Goal: Book appointment/travel/reservation

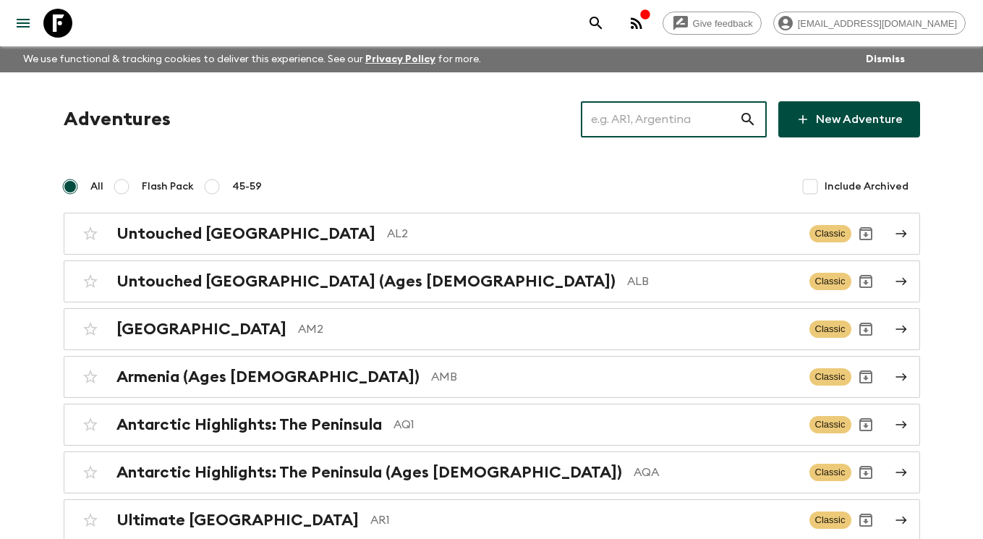
click at [659, 115] on input "text" at bounding box center [660, 119] width 158 height 40
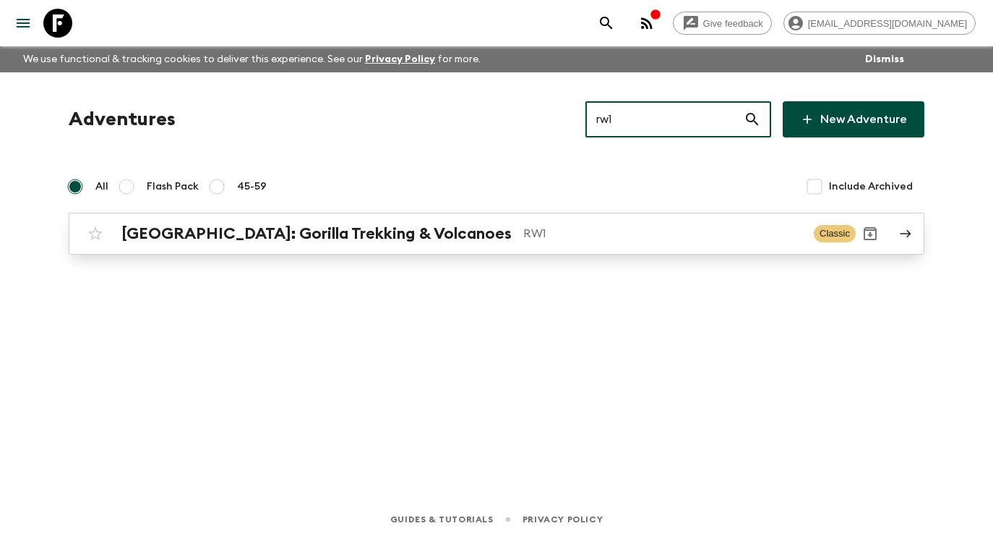
type input "rw1"
click at [637, 231] on p "RW1" at bounding box center [662, 233] width 279 height 17
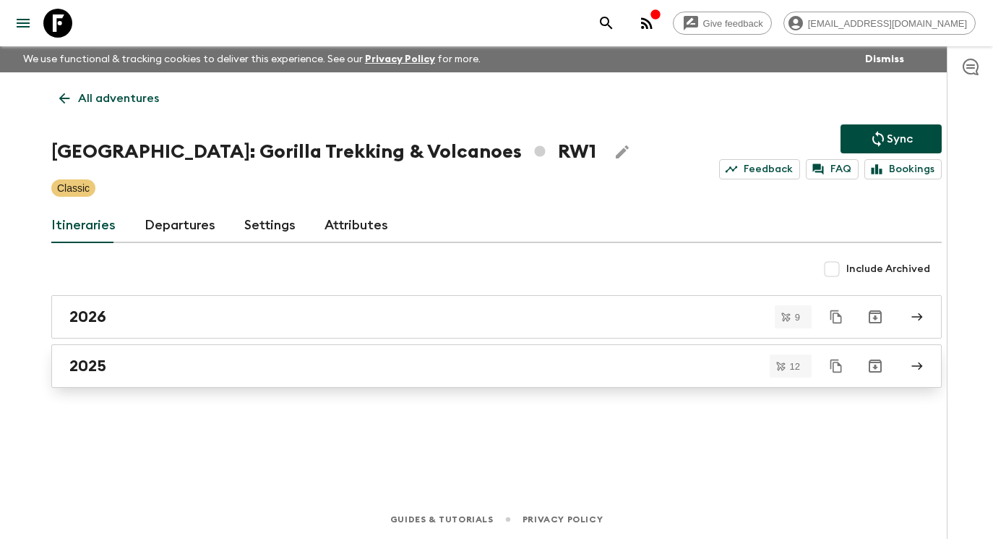
click at [576, 368] on div "2025" at bounding box center [482, 365] width 827 height 19
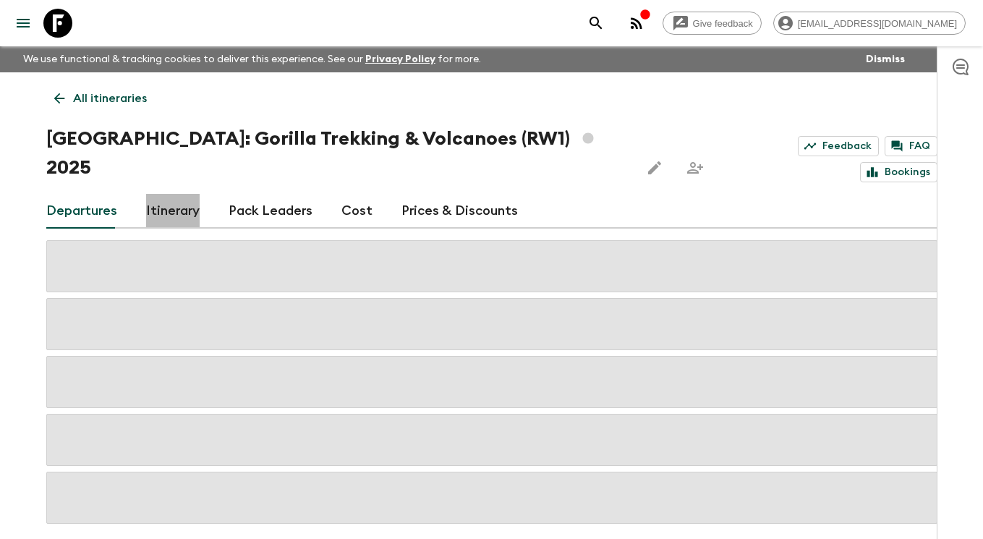
click at [178, 194] on link "Itinerary" at bounding box center [173, 211] width 54 height 35
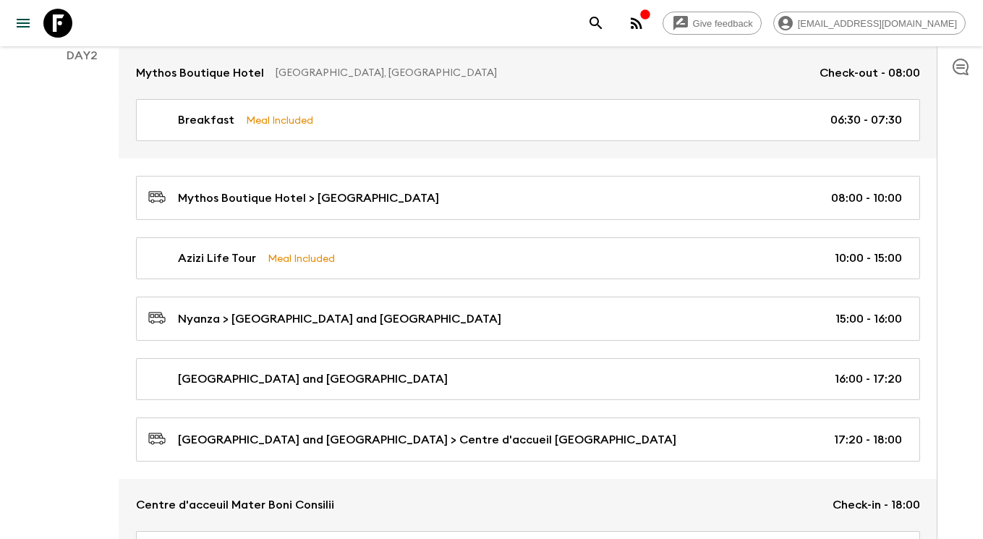
scroll to position [60, 0]
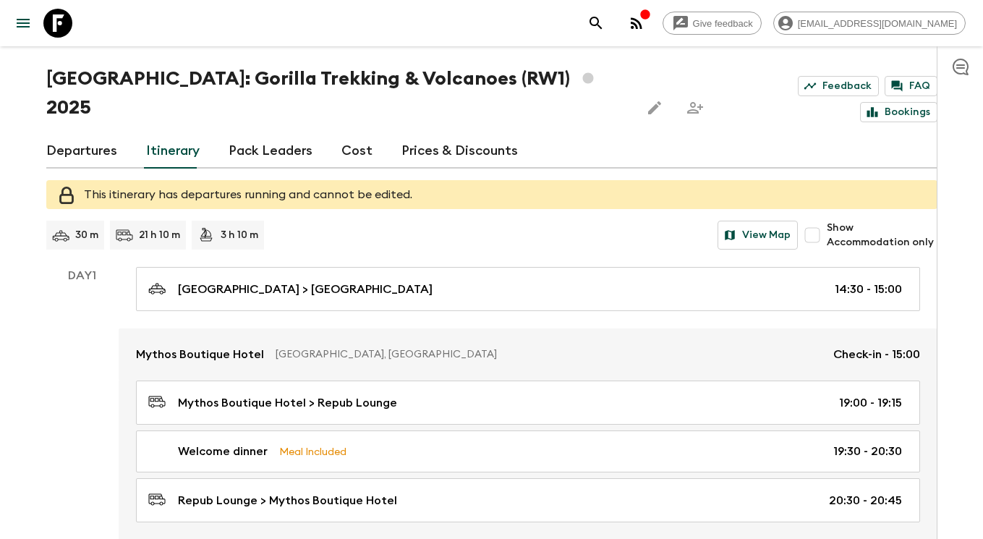
click at [104, 134] on link "Departures" at bounding box center [81, 151] width 71 height 35
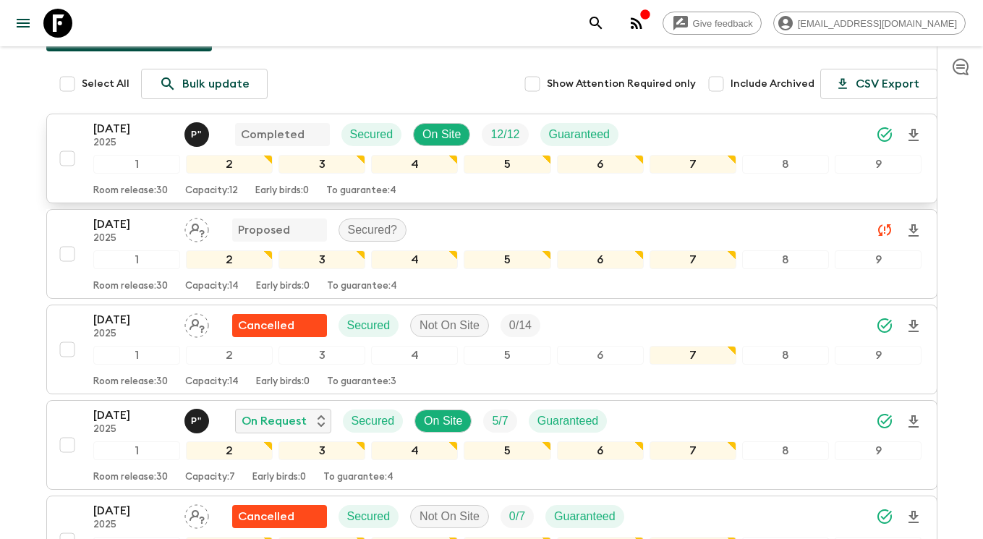
scroll to position [287, 0]
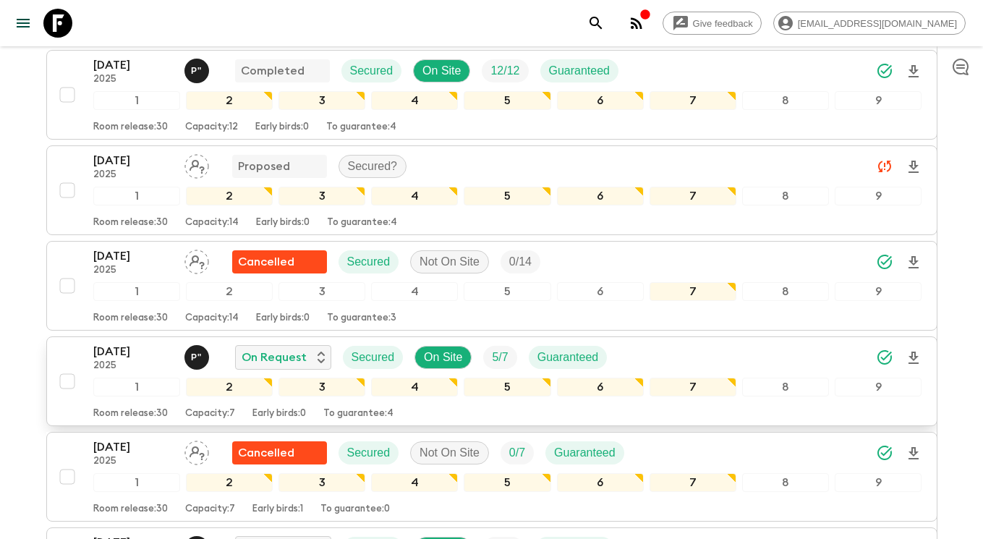
click at [132, 343] on p "[DATE]" at bounding box center [133, 351] width 80 height 17
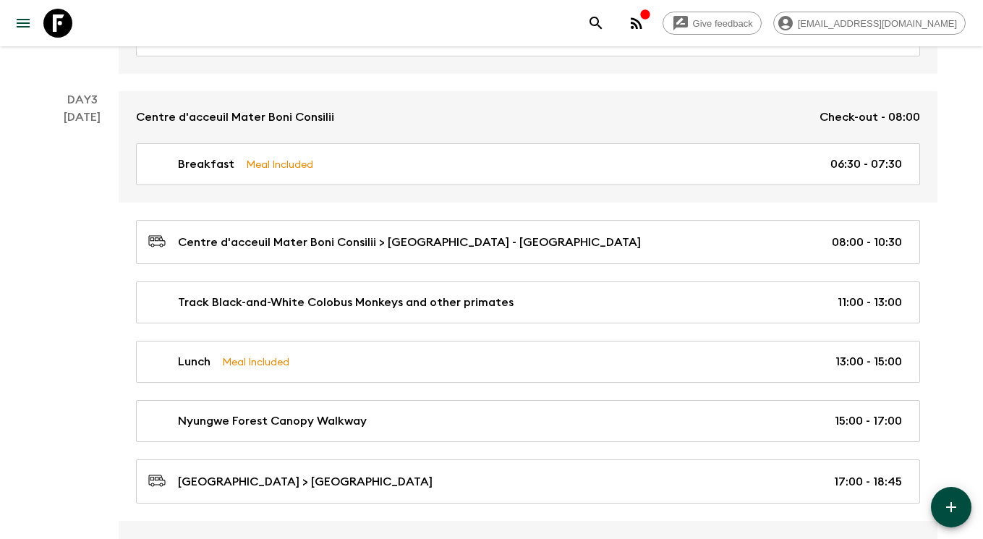
scroll to position [1078, 0]
